Goal: Information Seeking & Learning: Learn about a topic

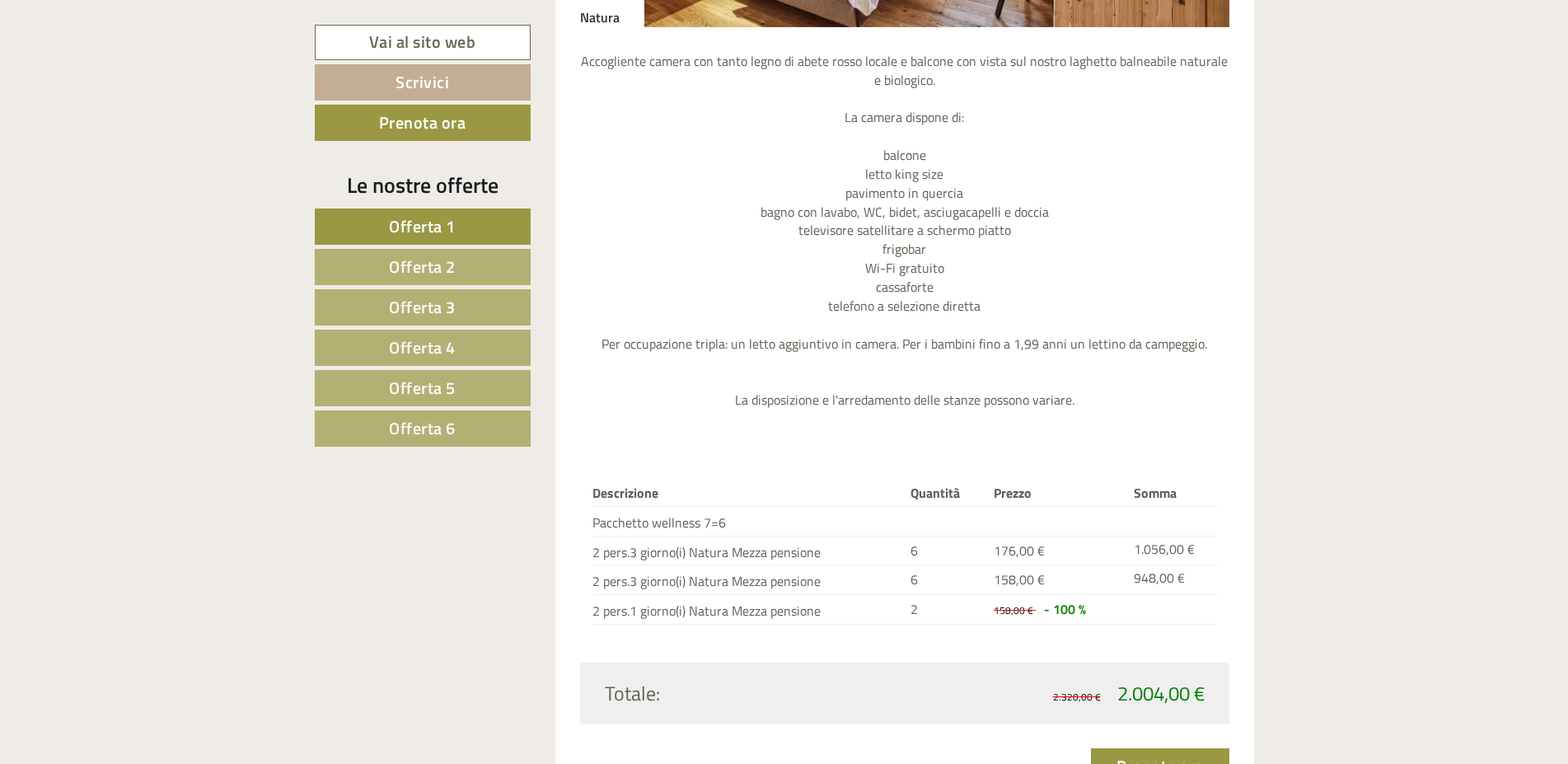
scroll to position [2018, 0]
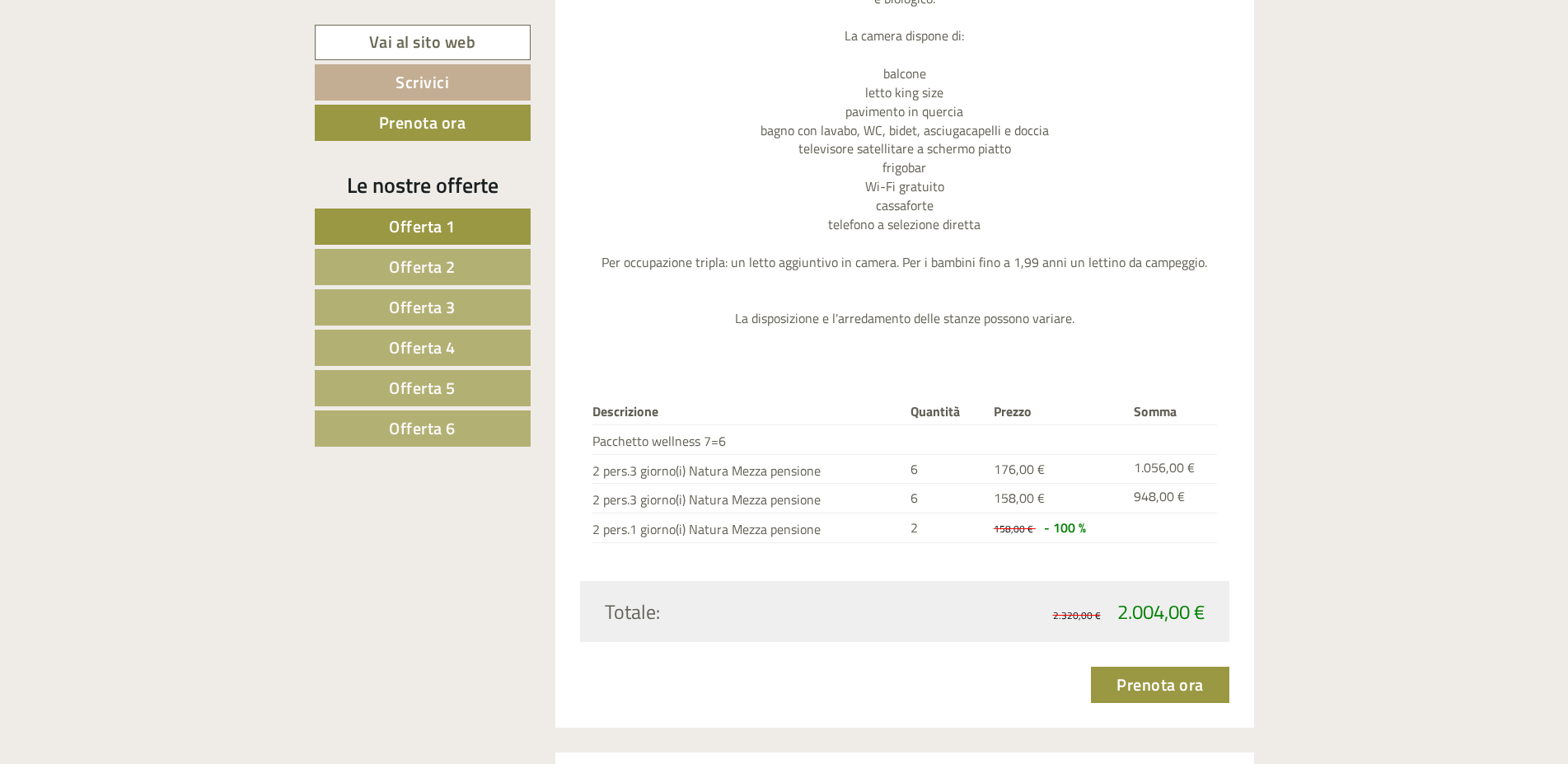
click at [398, 261] on span "Offerta 2" at bounding box center [422, 267] width 67 height 25
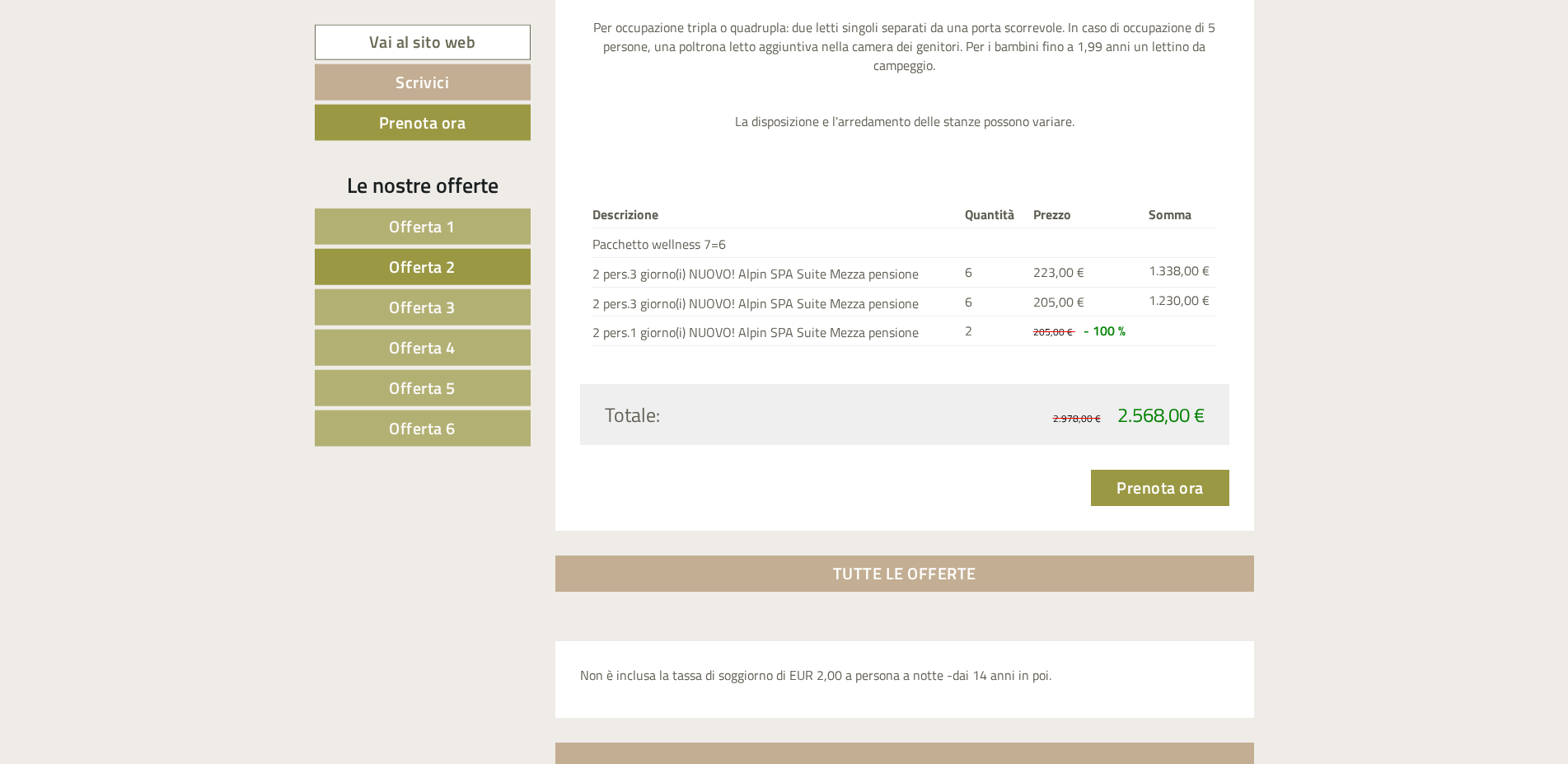
scroll to position [2388, 0]
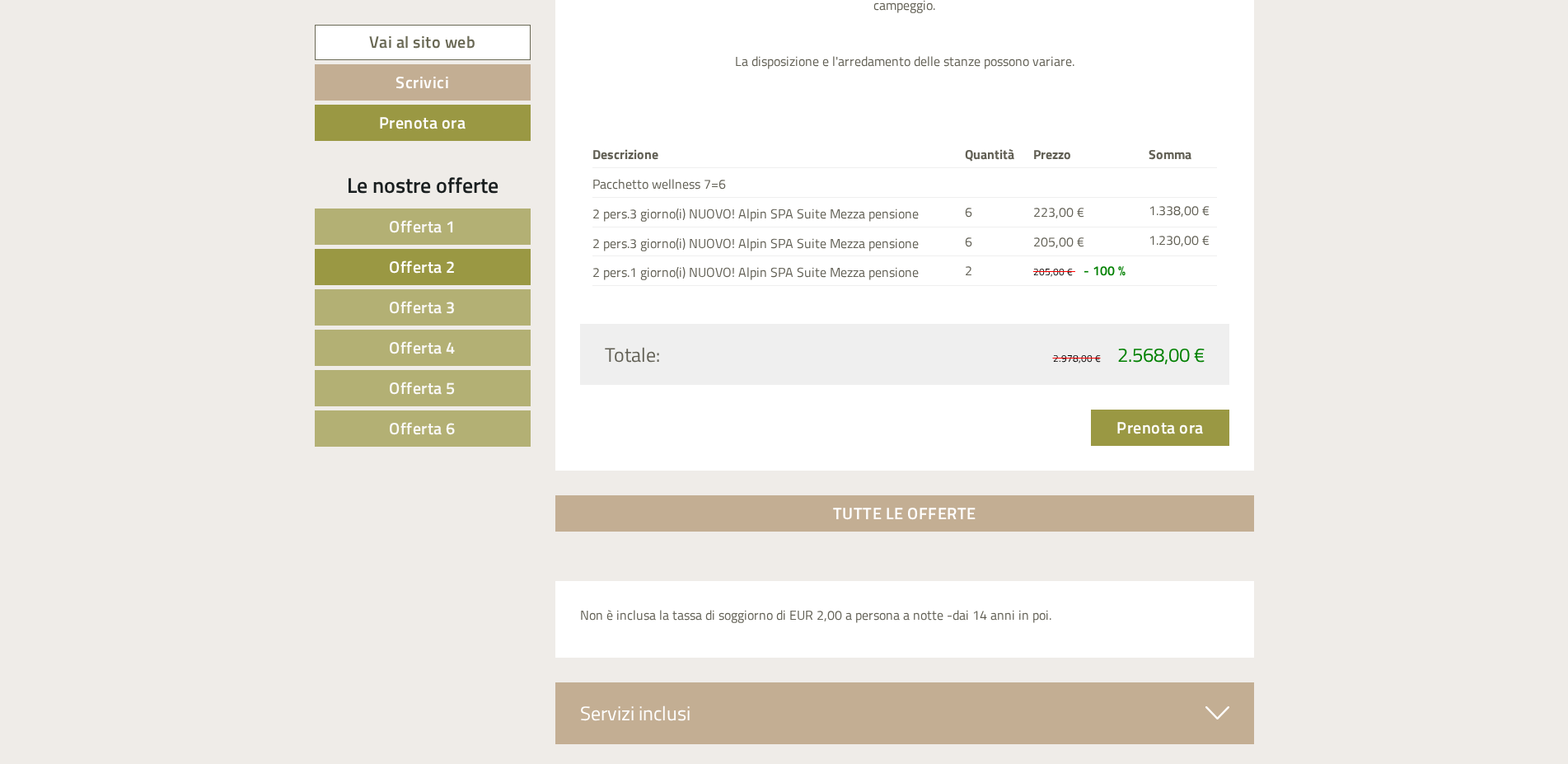
click at [426, 311] on span "Offerta 3" at bounding box center [422, 307] width 67 height 25
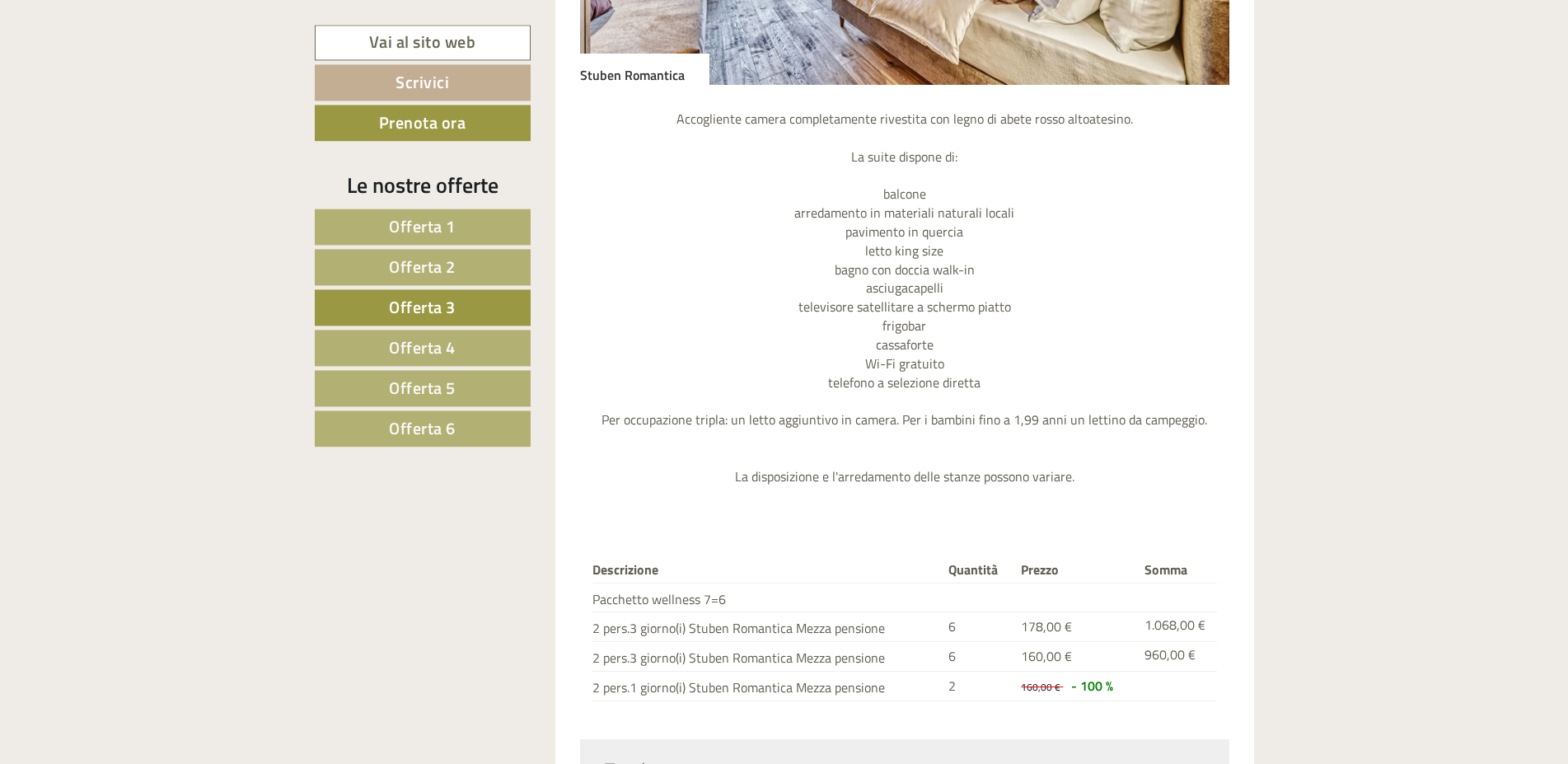
scroll to position [1883, 0]
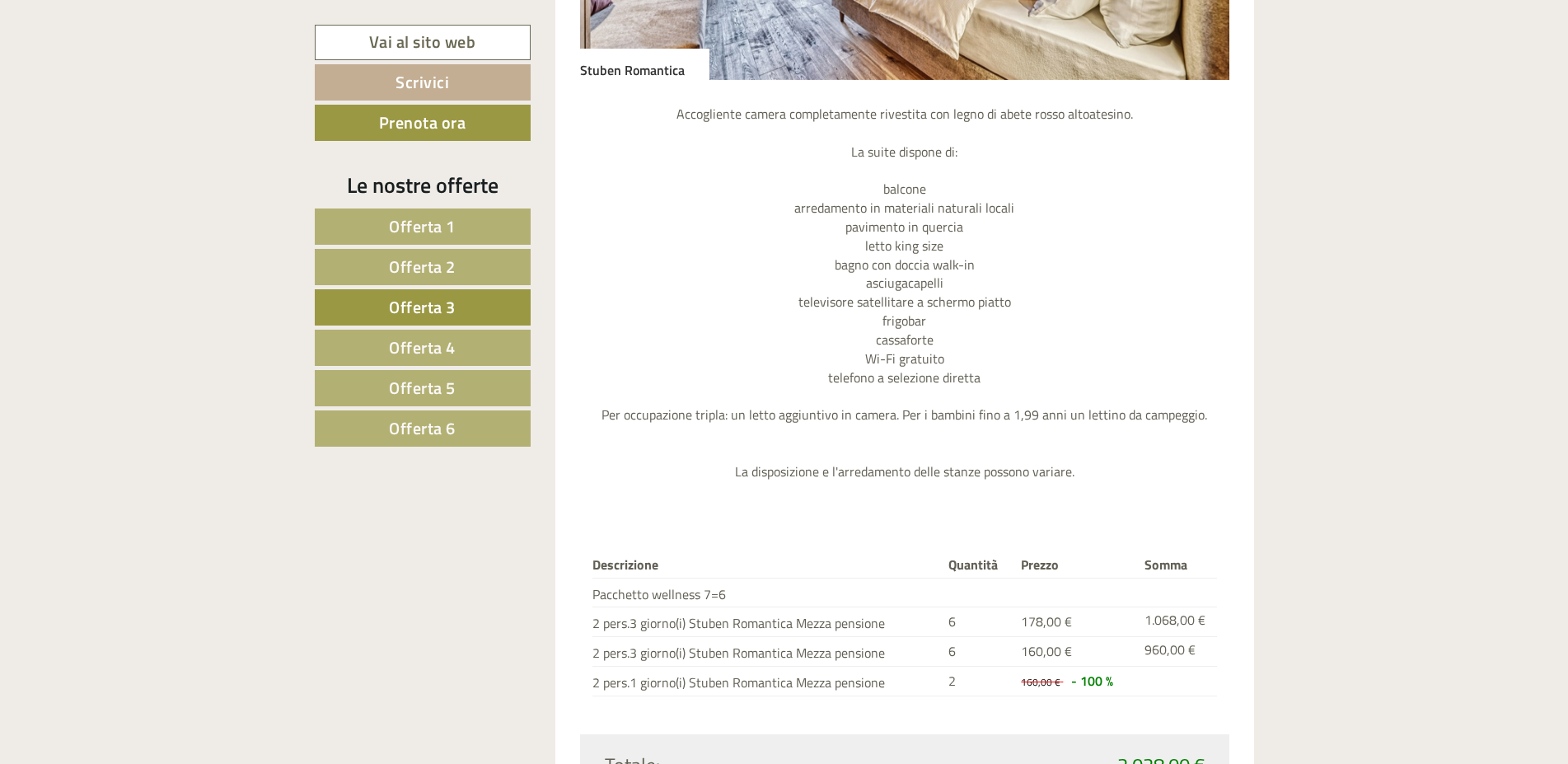
click at [440, 337] on span "Offerta 4" at bounding box center [422, 348] width 67 height 25
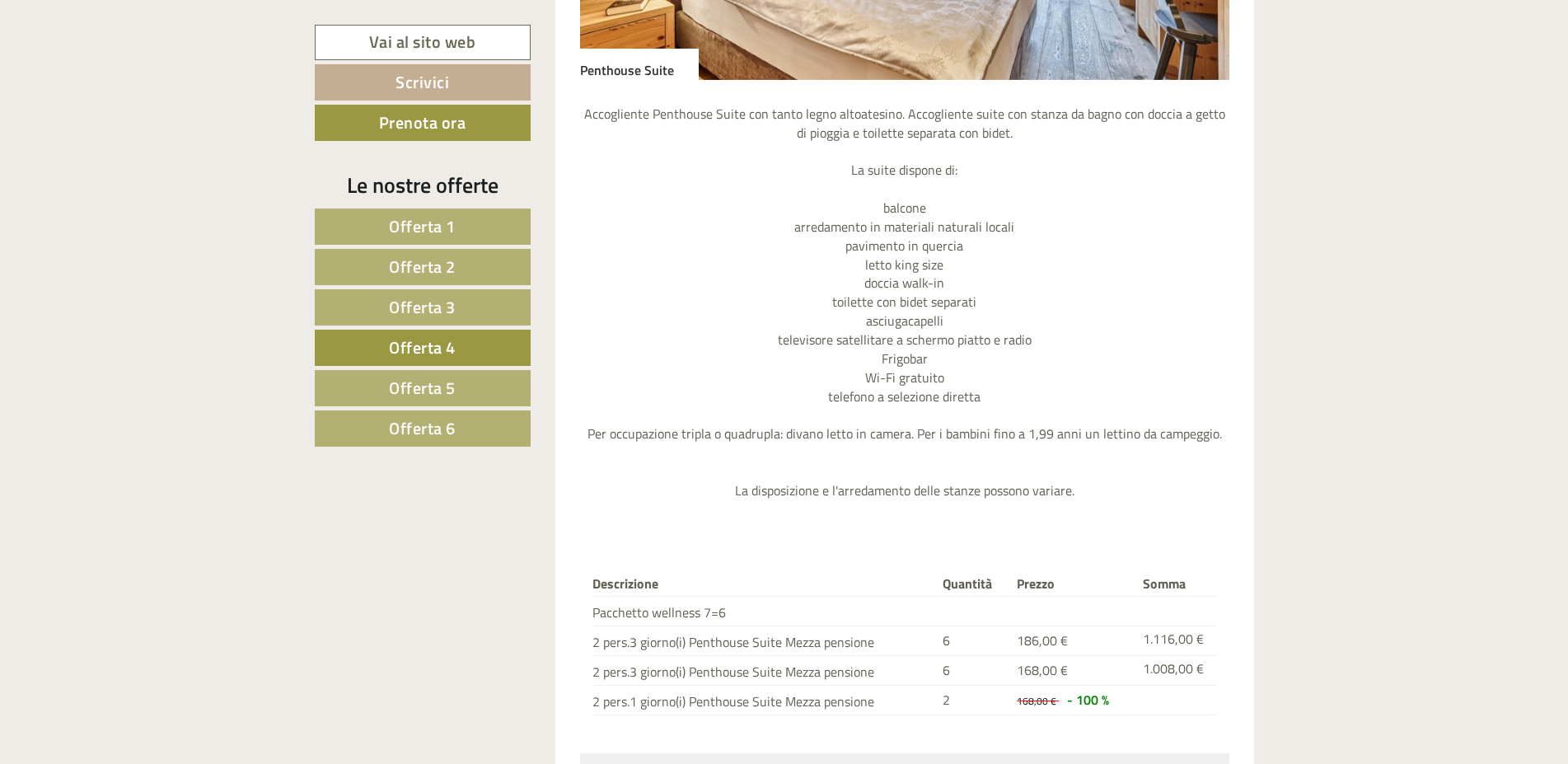
scroll to position [1968, 0]
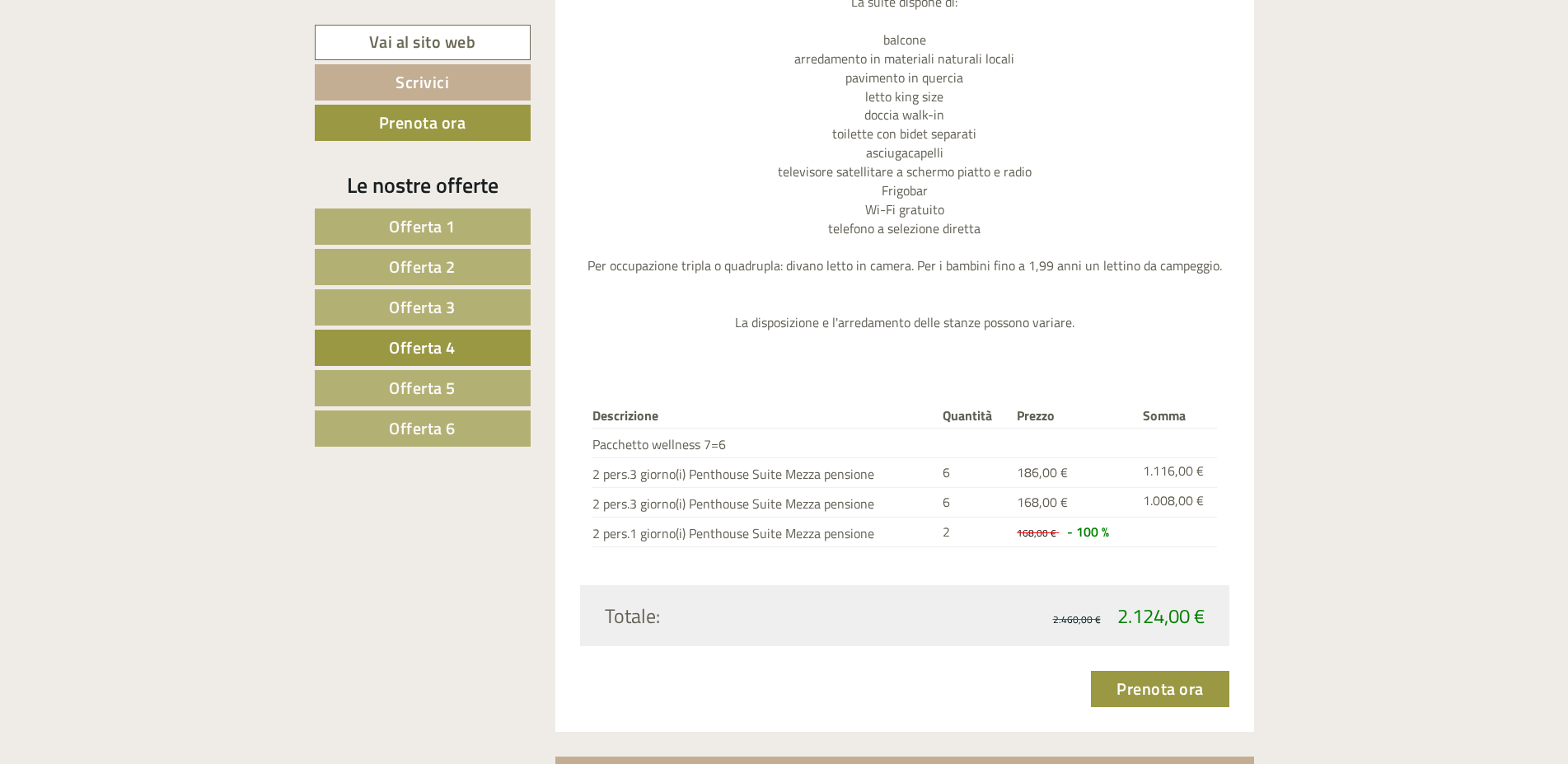
click at [396, 382] on span "Offerta 5" at bounding box center [422, 387] width 67 height 25
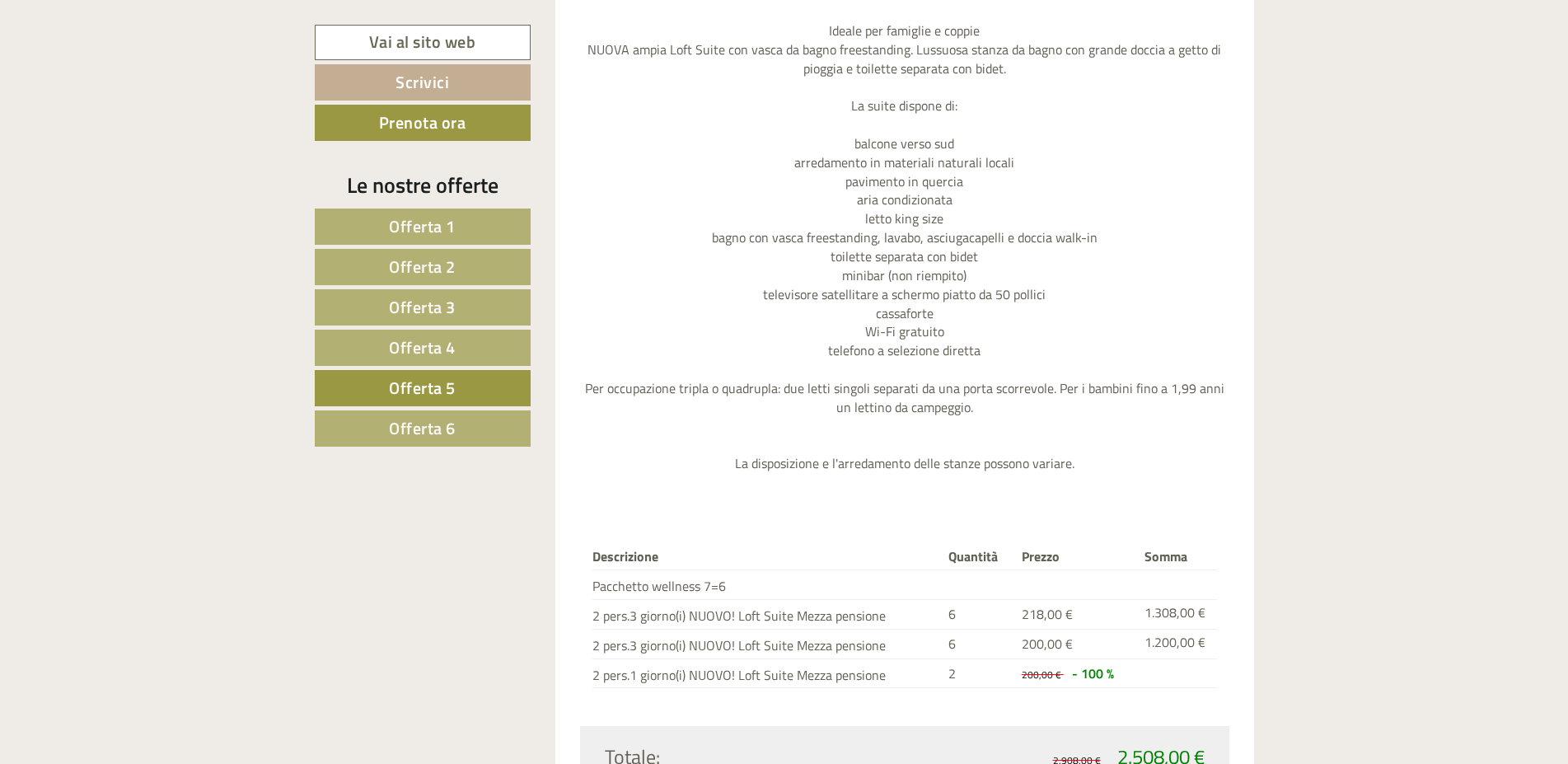
click at [423, 333] on link "Offerta 4" at bounding box center [422, 348] width 215 height 36
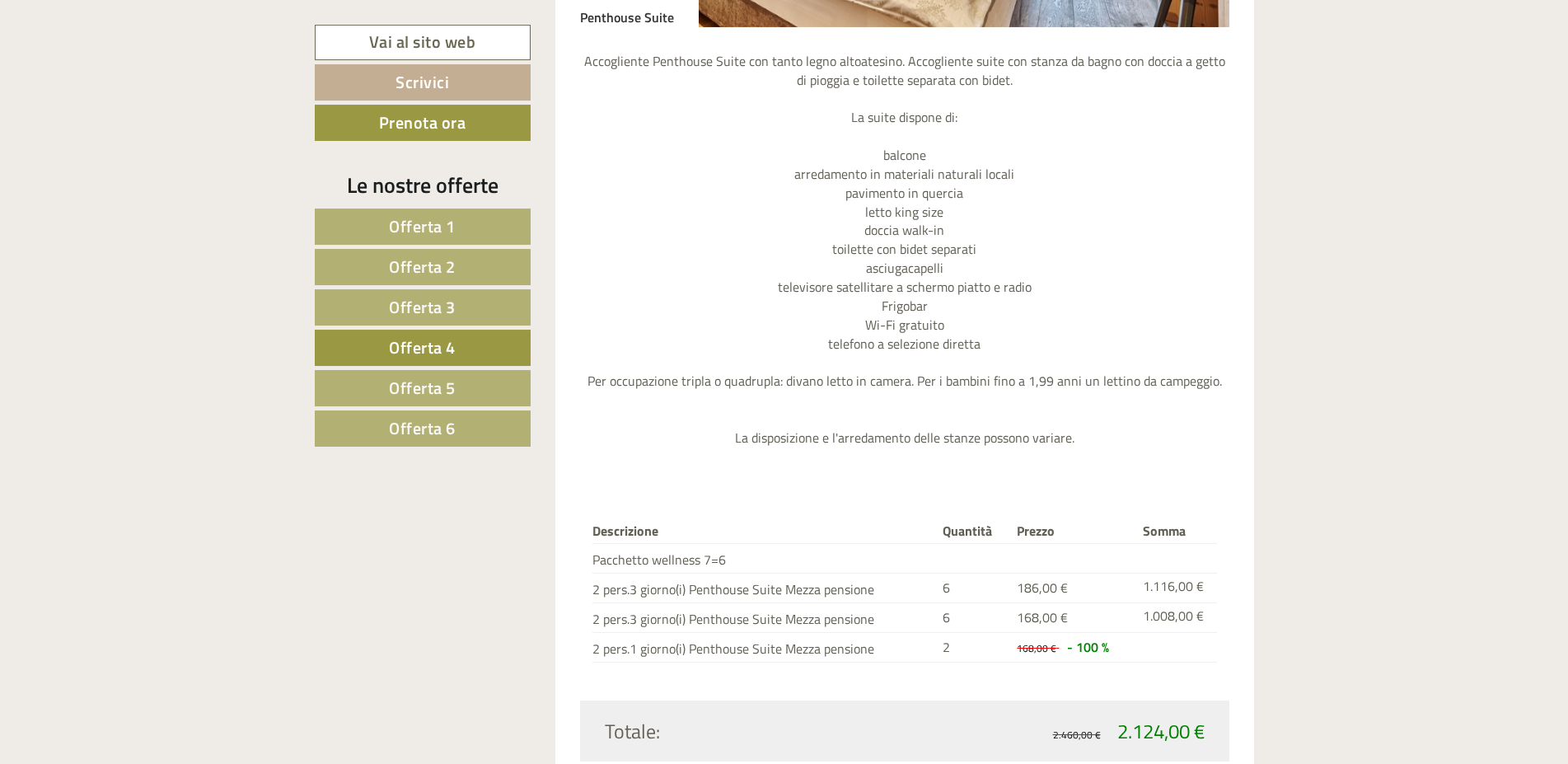
scroll to position [1967, 0]
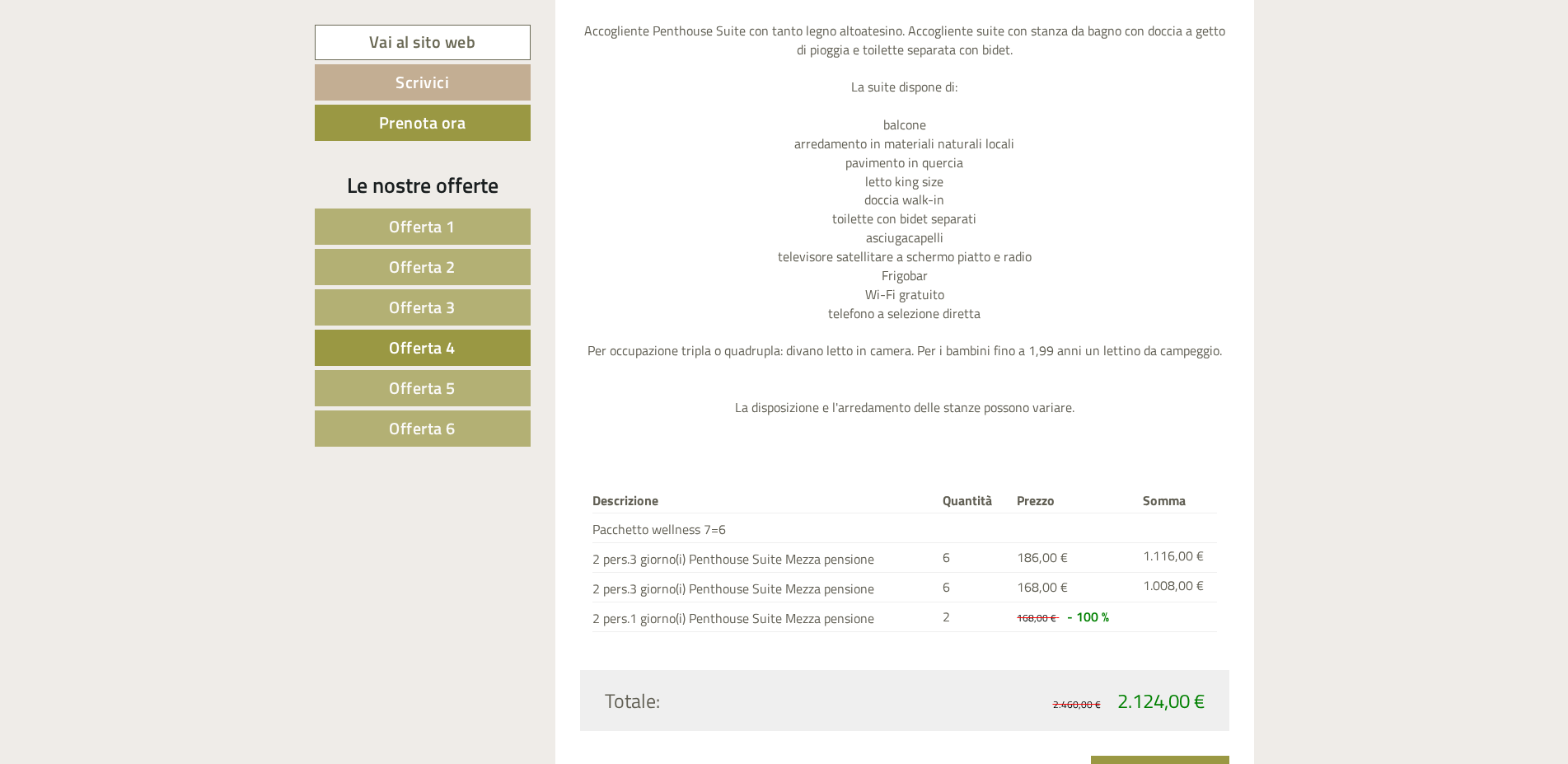
click at [408, 441] on span "Offerta 6" at bounding box center [422, 428] width 67 height 25
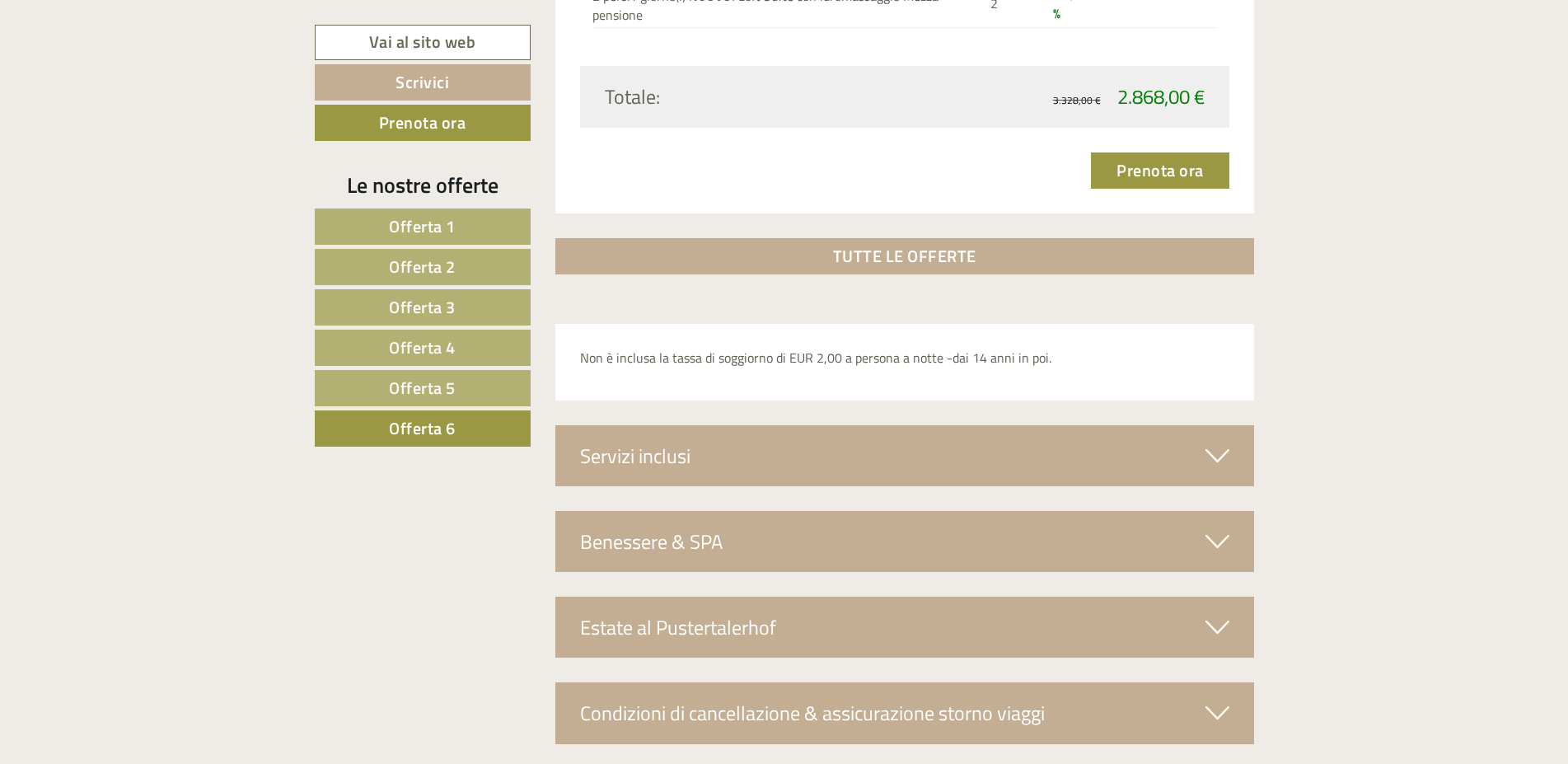
scroll to position [3015, 0]
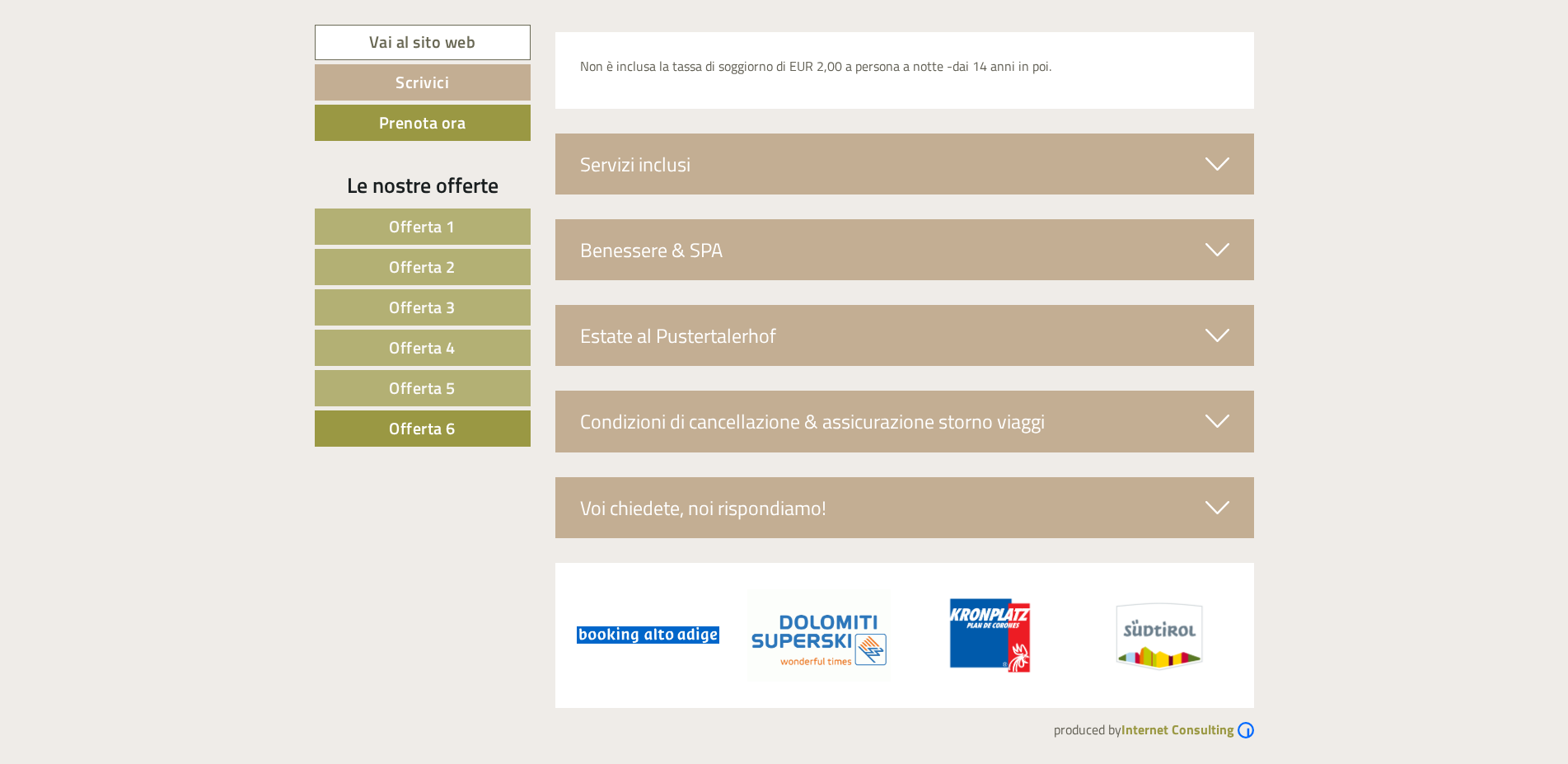
click at [901, 155] on div "Servizi inclusi" at bounding box center [904, 164] width 699 height 61
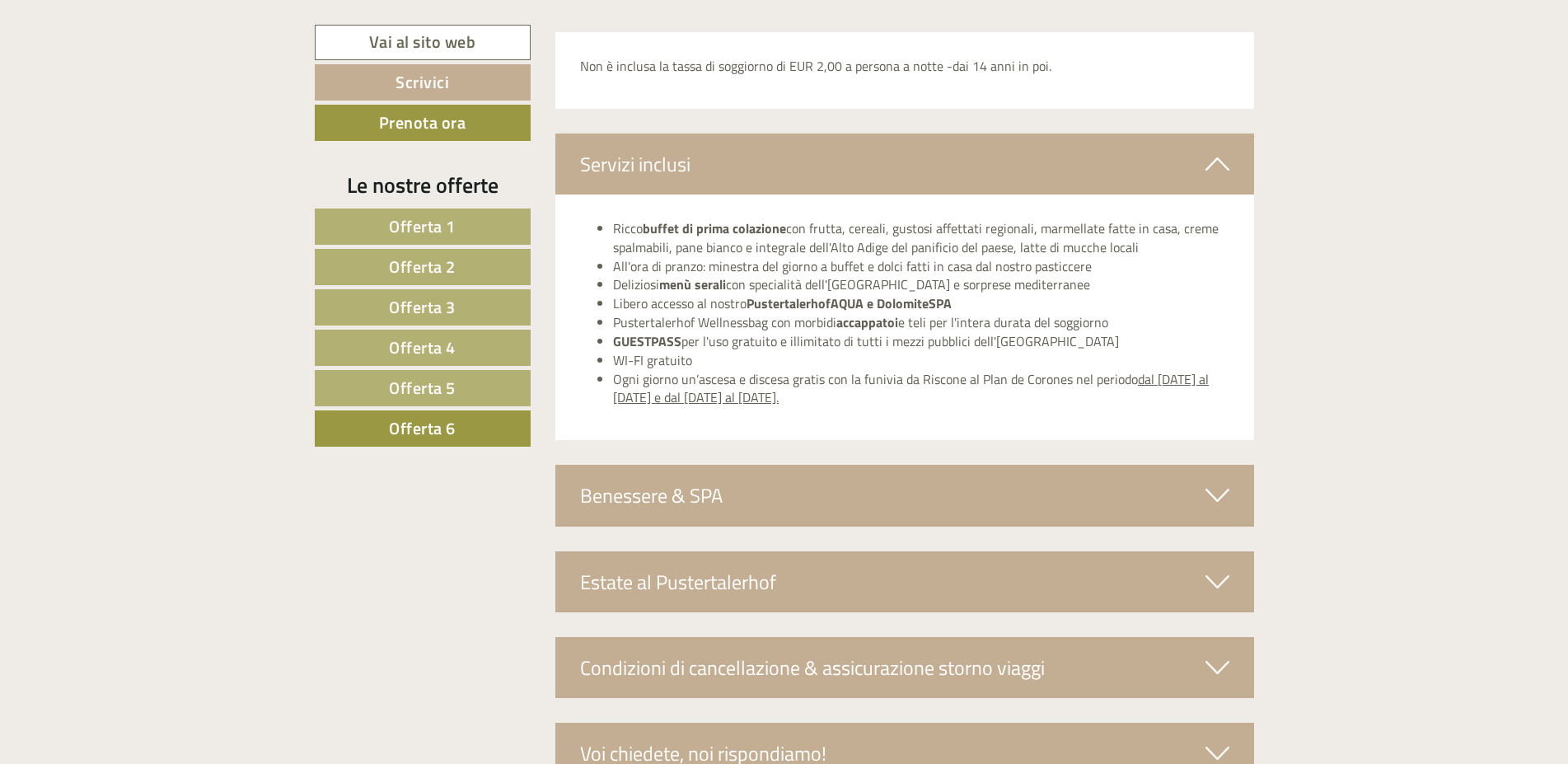
click at [671, 485] on div "Benessere & SPA" at bounding box center [904, 495] width 699 height 61
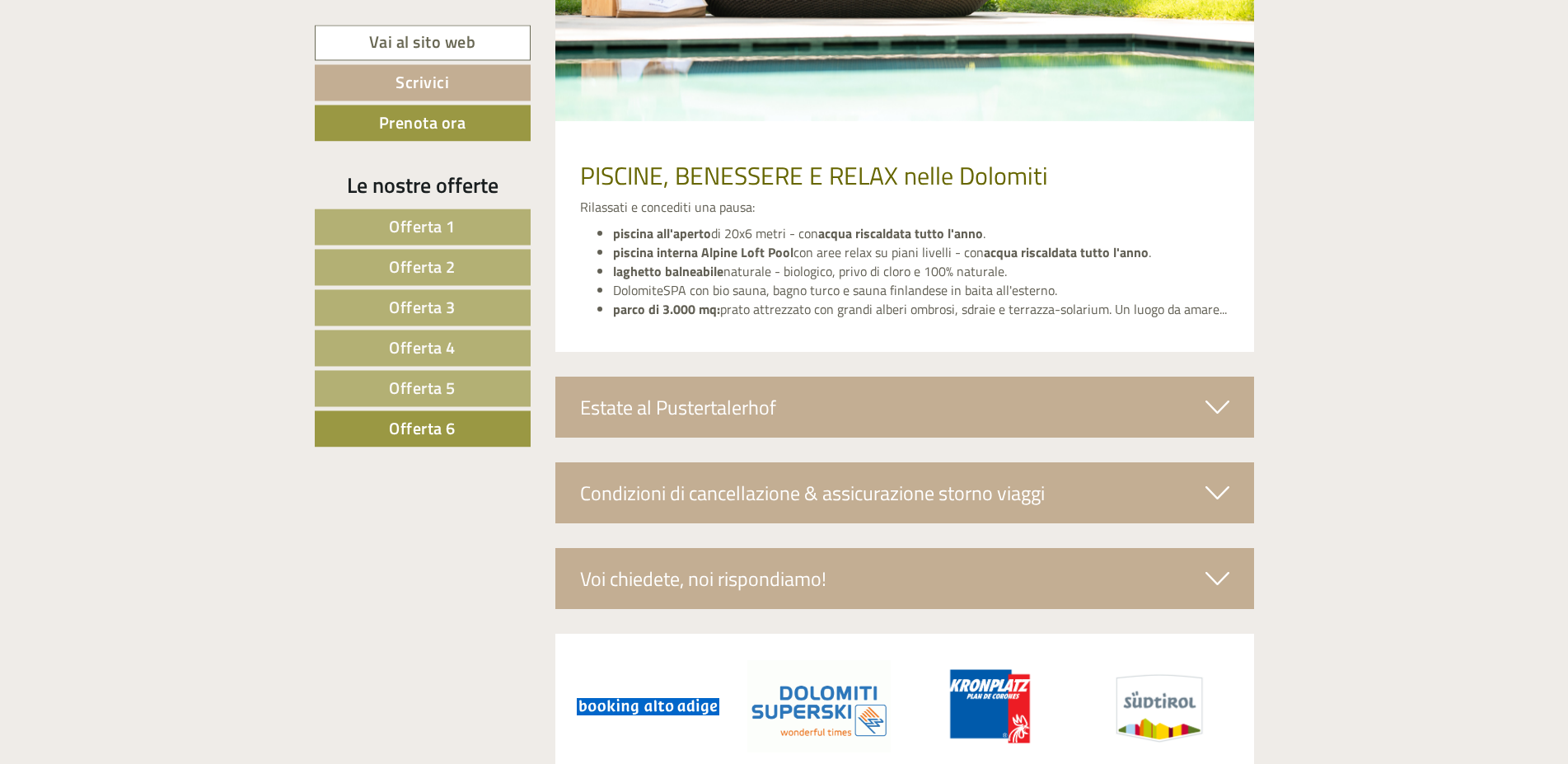
scroll to position [3772, 0]
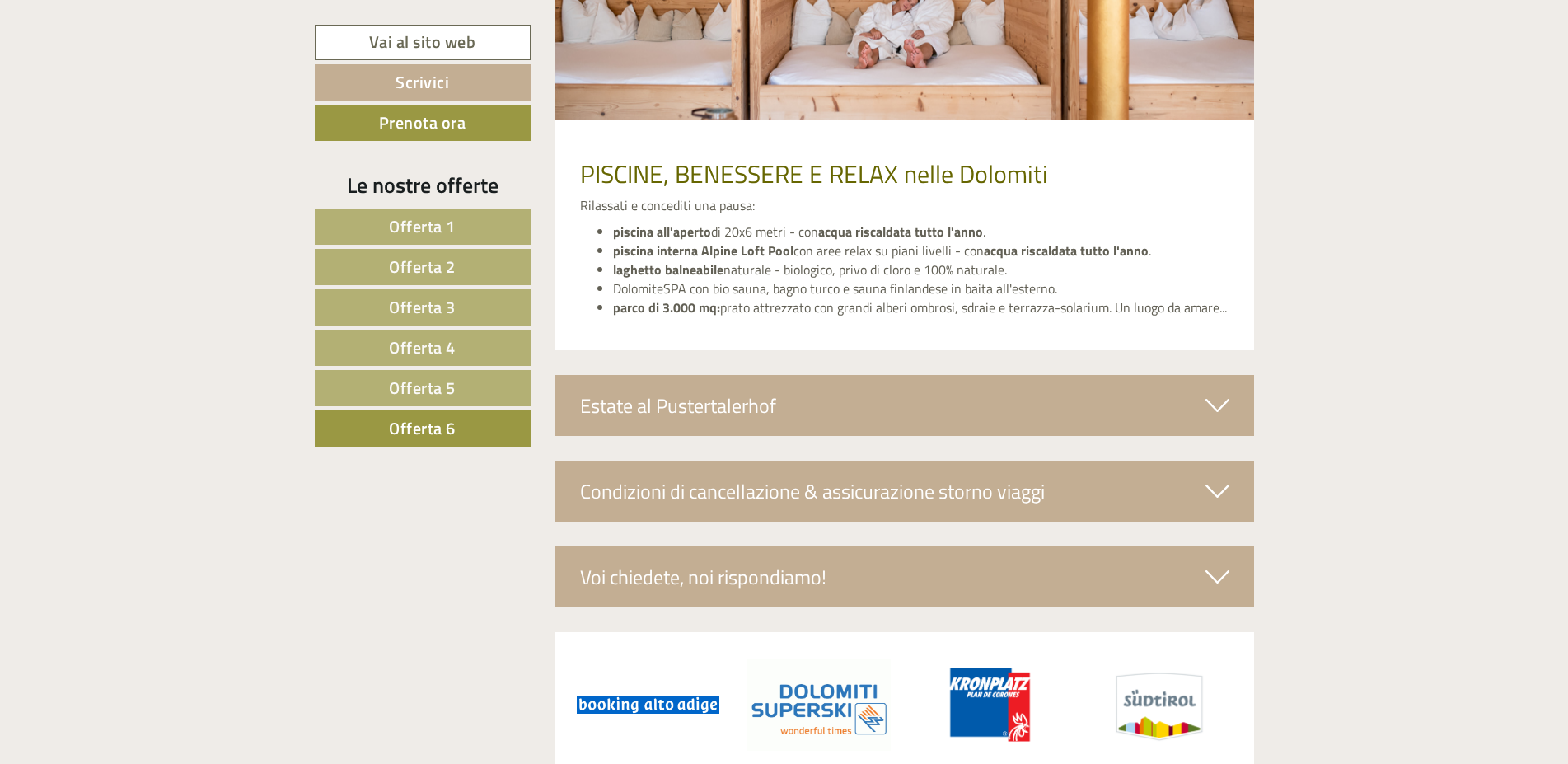
click at [750, 402] on div "Estate al Pustertalerhof" at bounding box center [904, 405] width 699 height 61
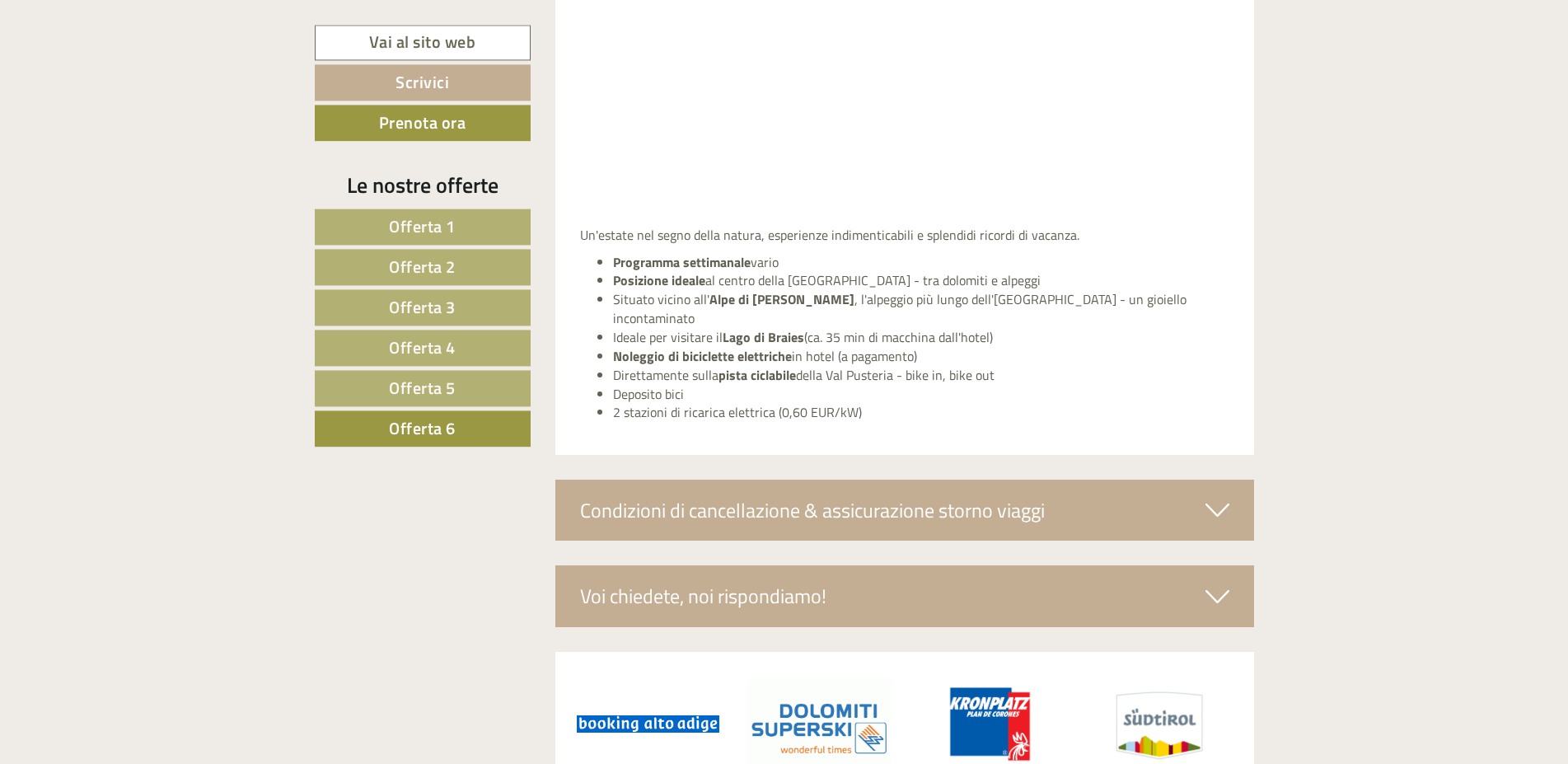
scroll to position [4475, 0]
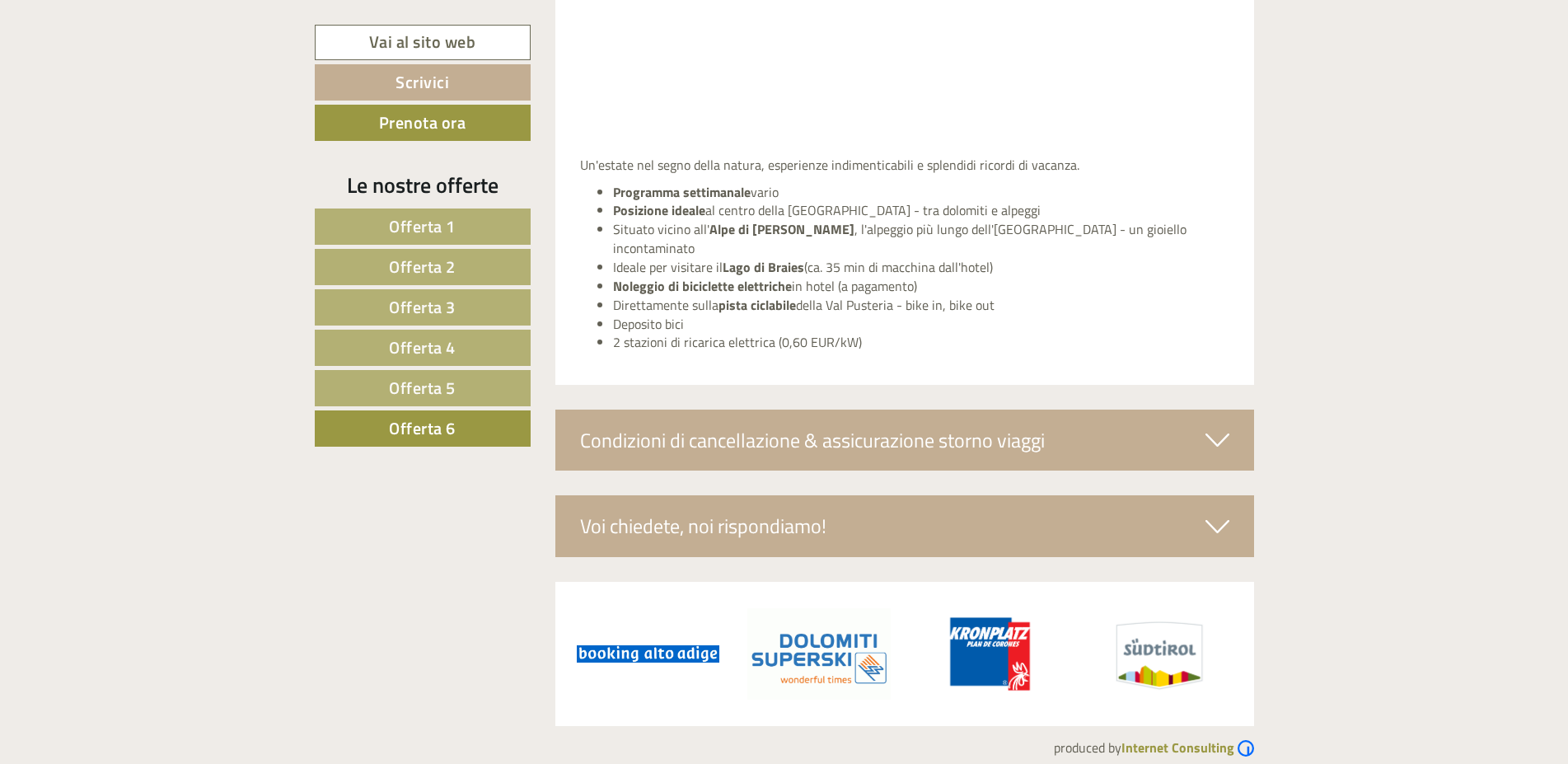
click at [739, 412] on div "Condizioni di cancellazione & assicurazione storno viaggi" at bounding box center [904, 440] width 699 height 61
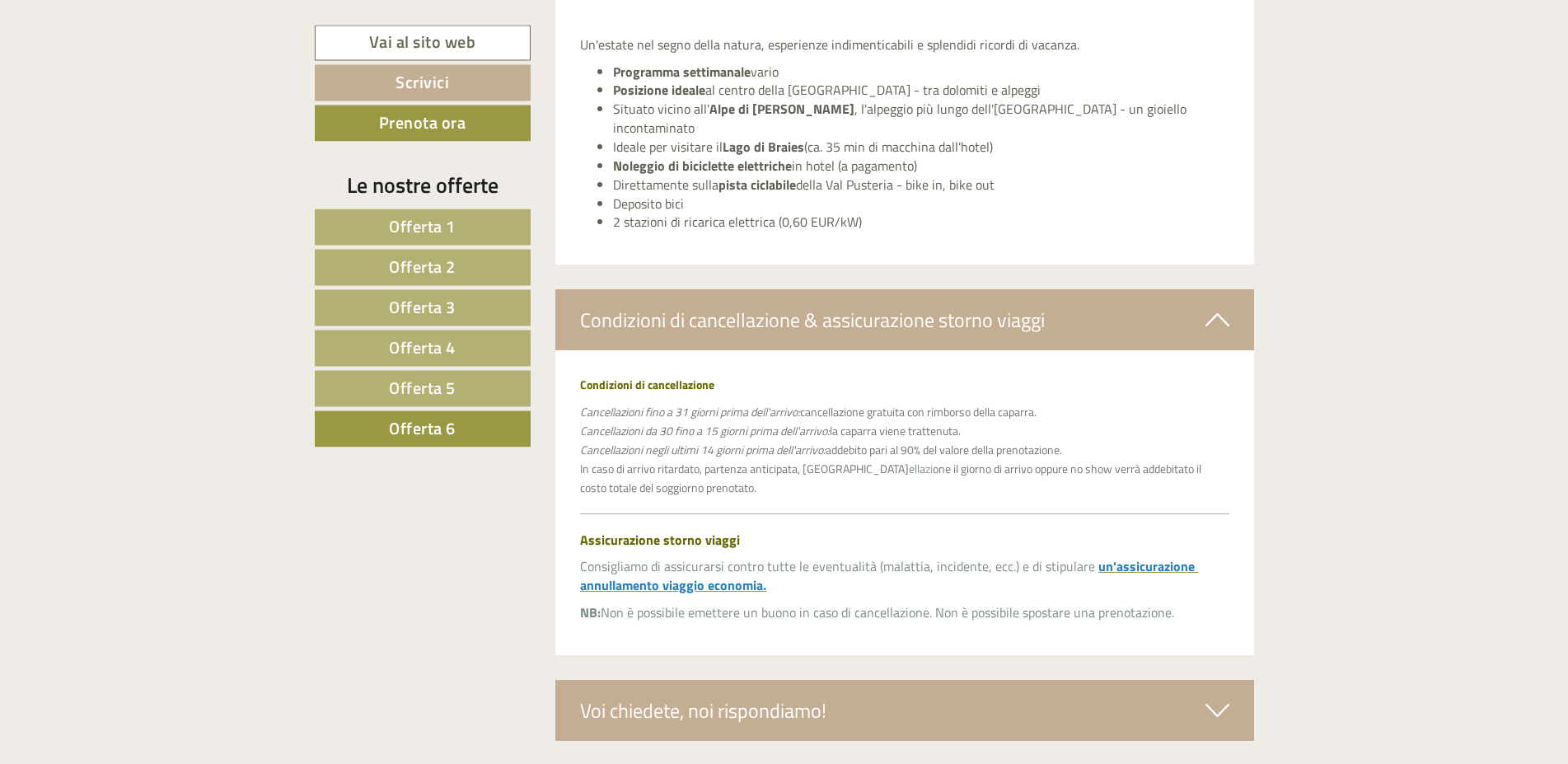
scroll to position [4780, 0]
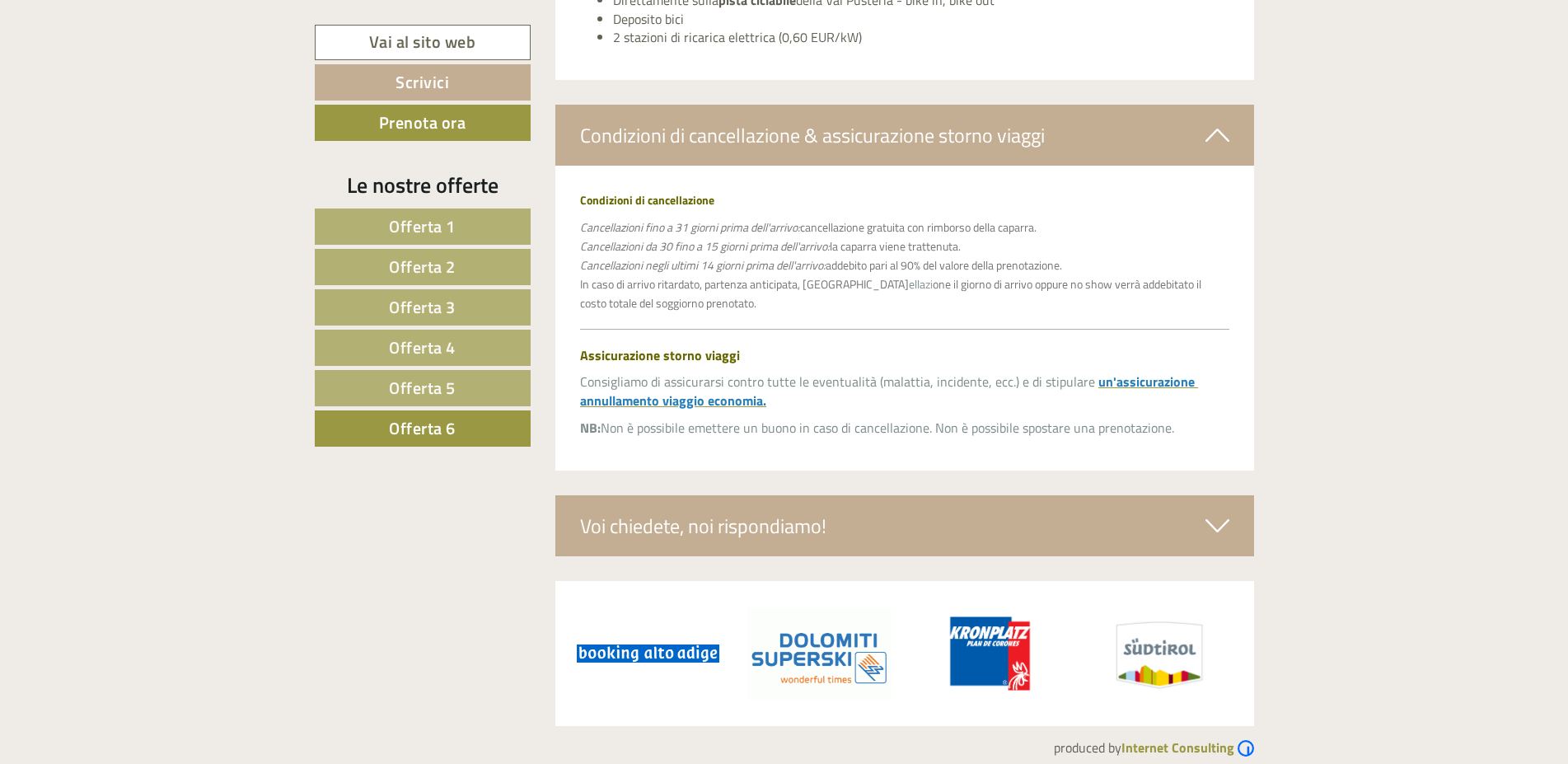
click at [639, 505] on div "Voi chiedete, noi rispondiamo!" at bounding box center [904, 525] width 699 height 61
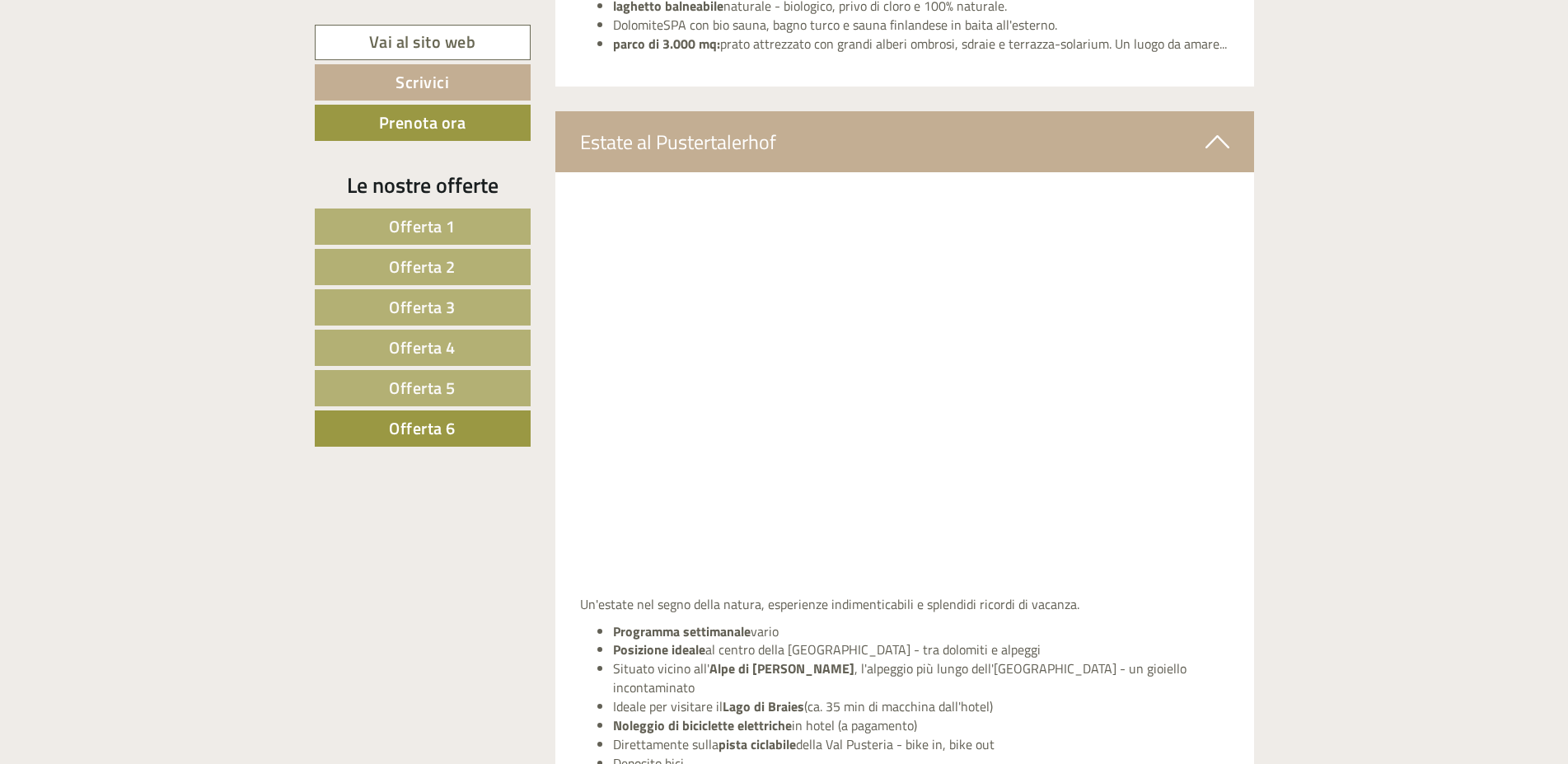
scroll to position [3615, 0]
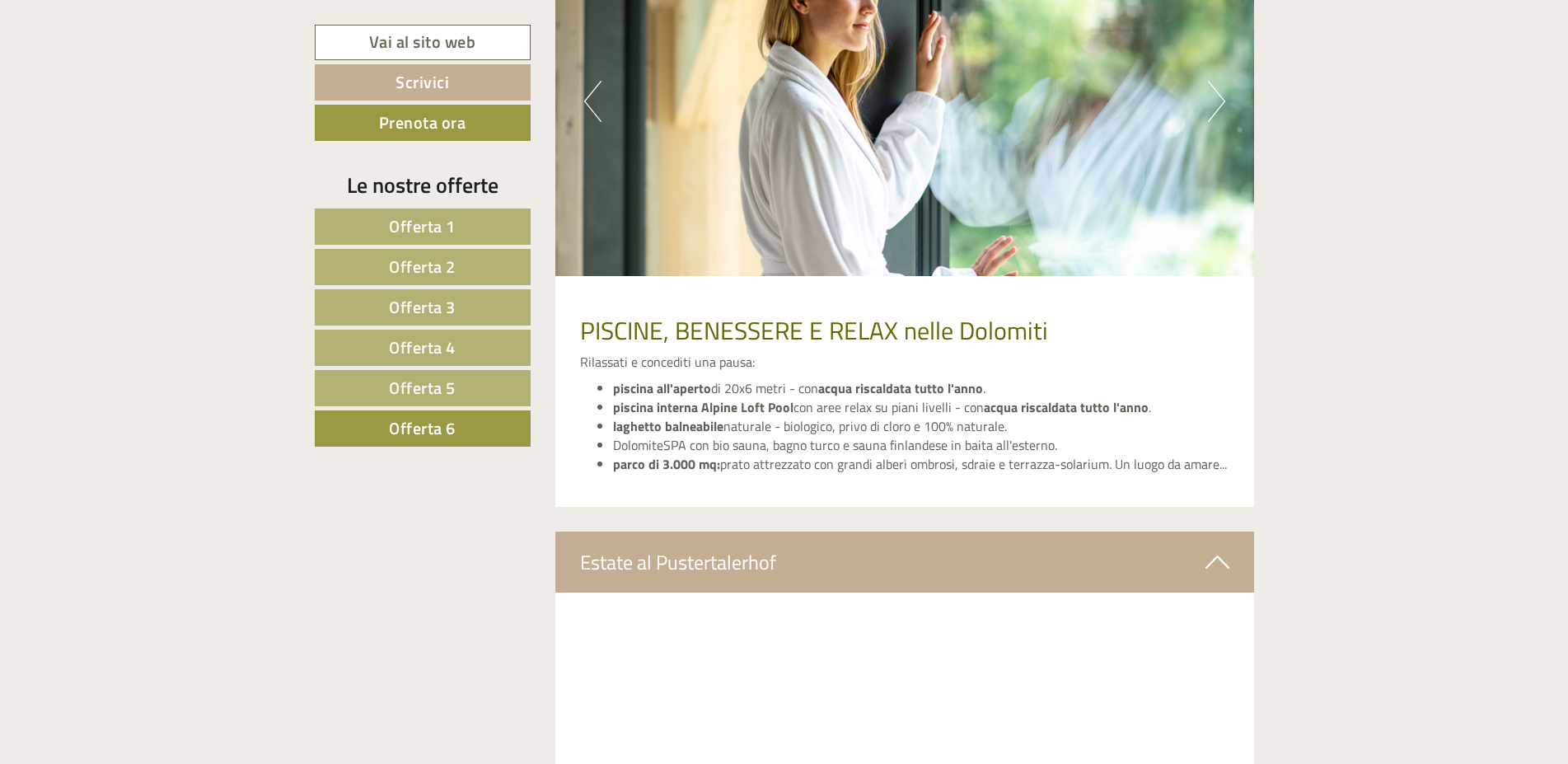
click at [672, 566] on div "Estate al Pustertalerhof" at bounding box center [904, 562] width 699 height 61
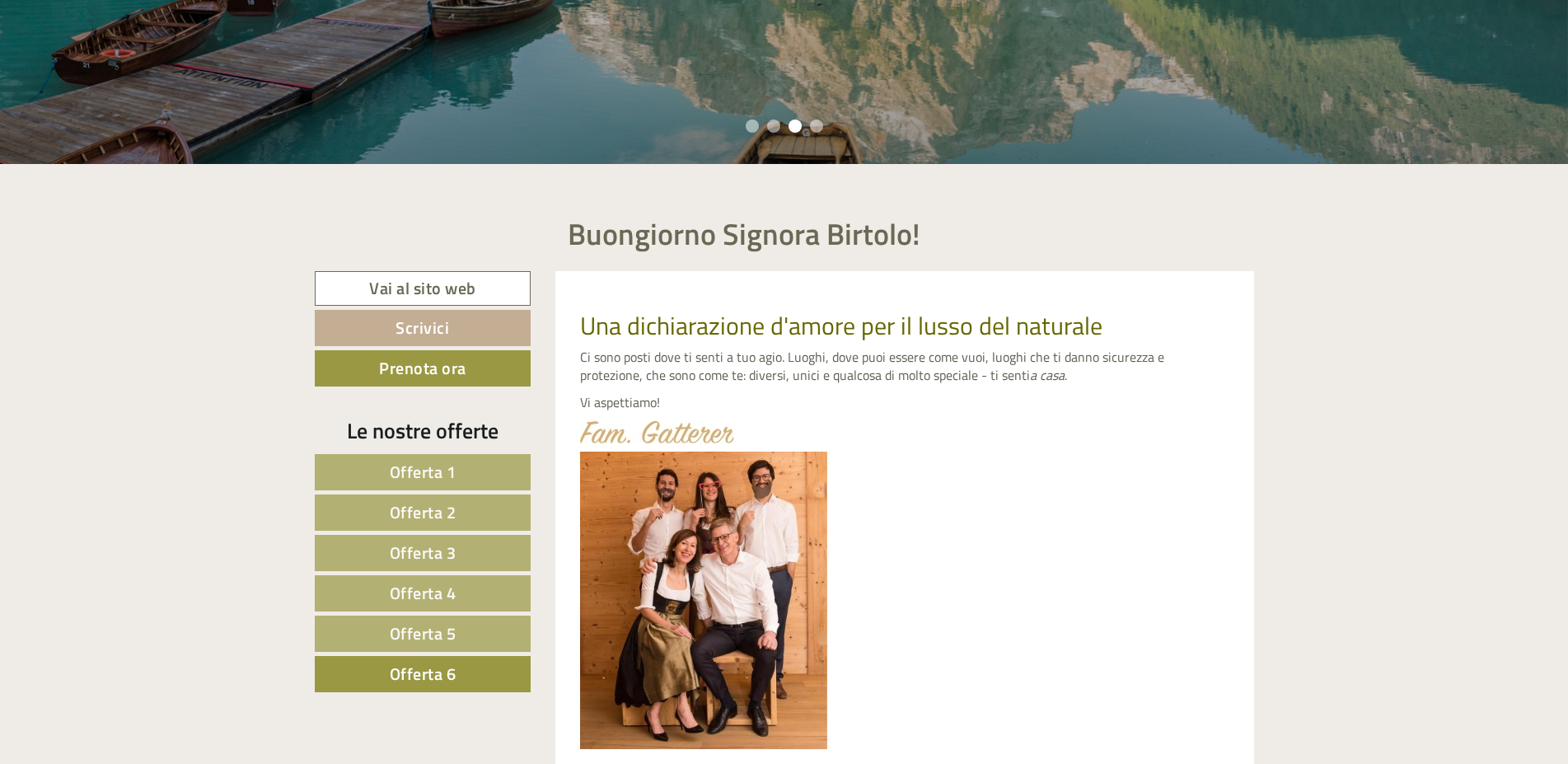
scroll to position [420, 0]
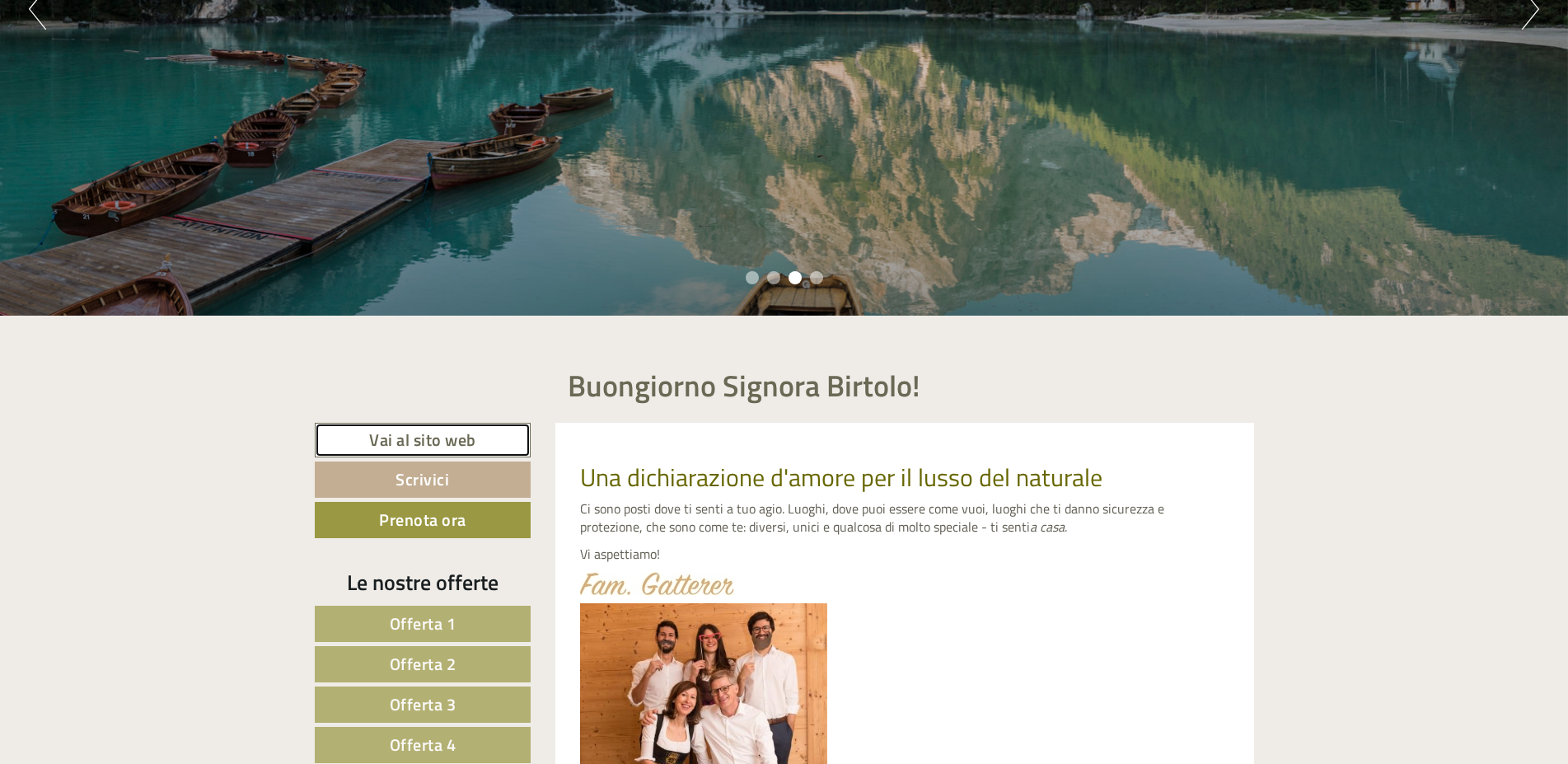
click at [462, 433] on link "Vai al sito web" at bounding box center [422, 441] width 216 height 36
